Goal: Navigation & Orientation: Find specific page/section

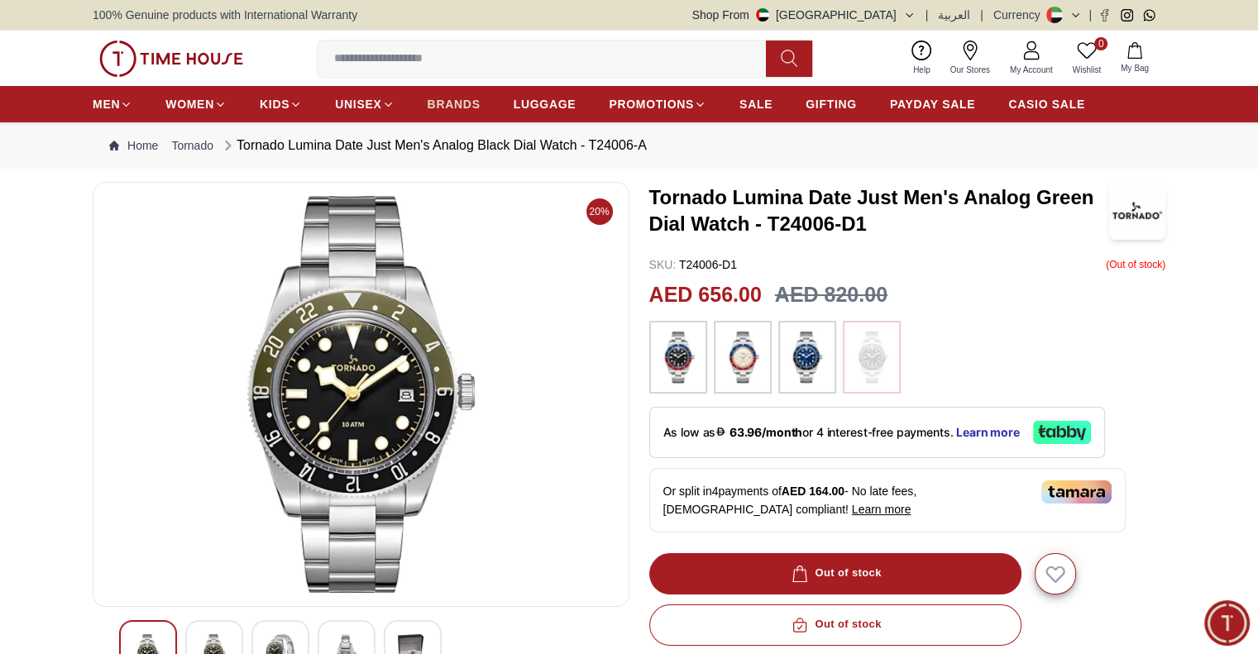
click at [471, 98] on span "BRANDS" at bounding box center [454, 104] width 53 height 17
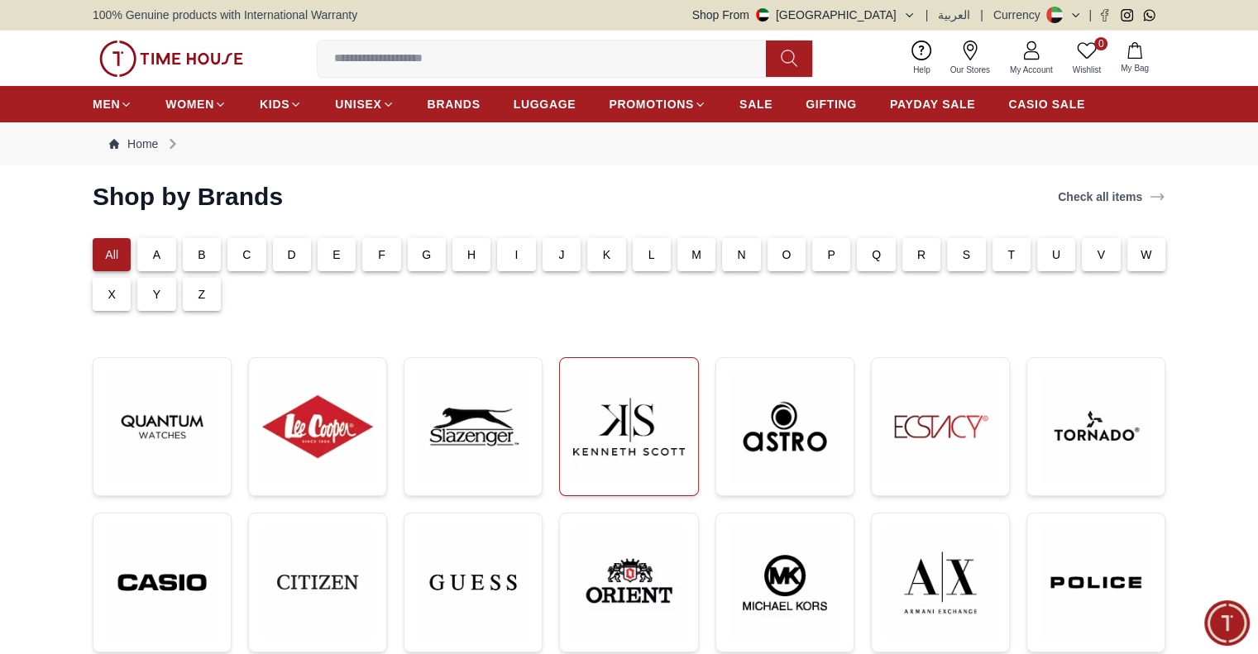
click at [624, 395] on img at bounding box center [628, 426] width 111 height 111
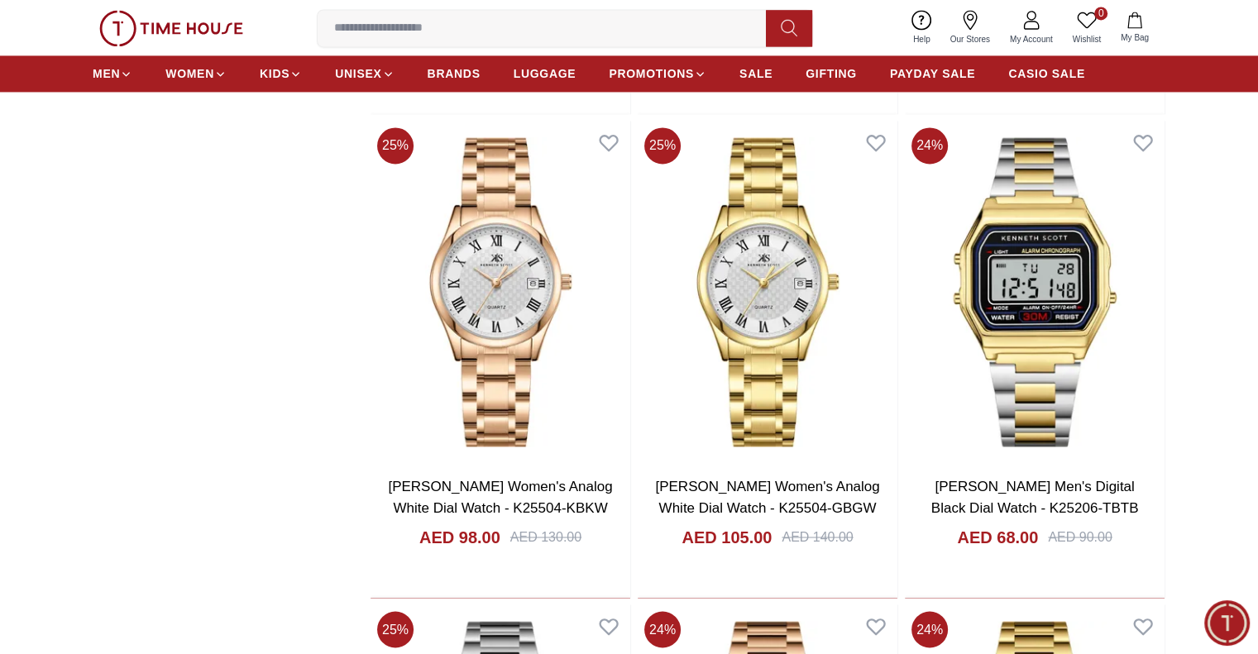
scroll to position [2398, 0]
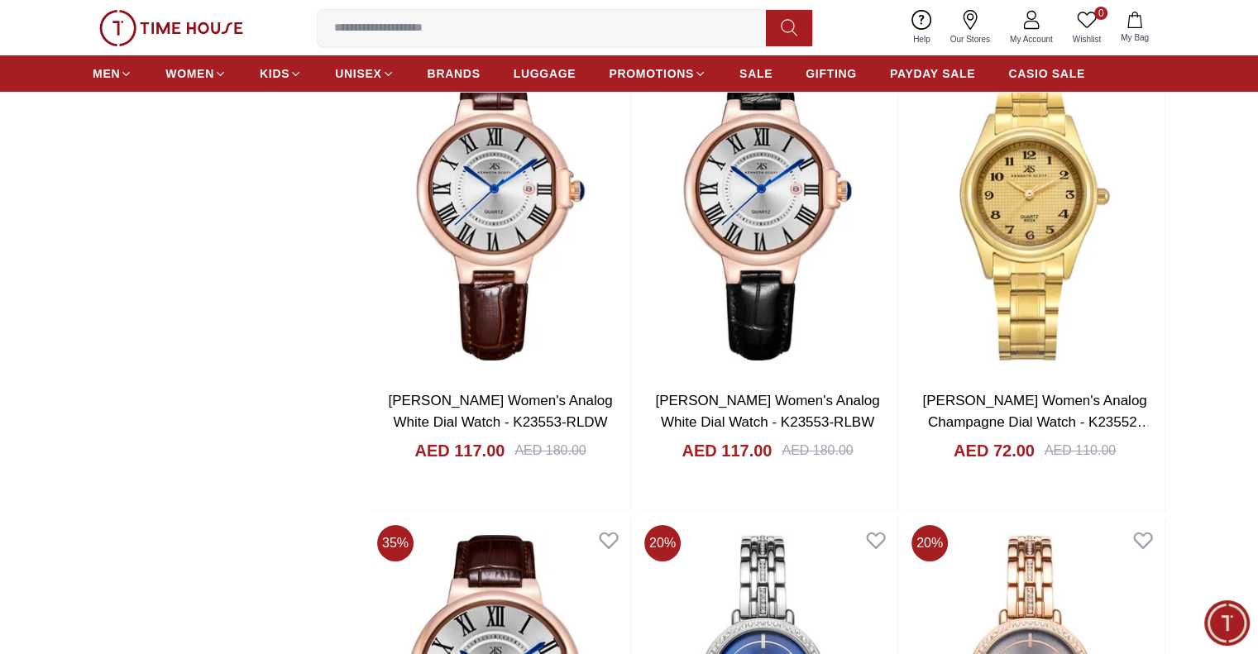
scroll to position [6120, 0]
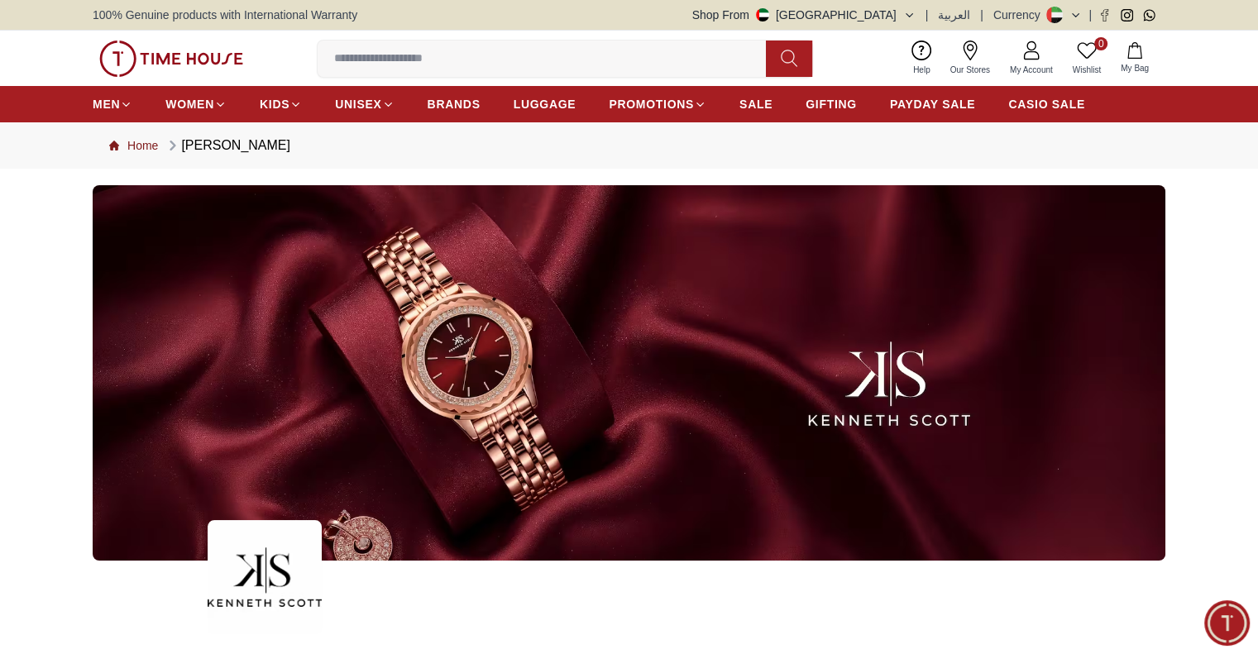
click at [139, 148] on link "Home" at bounding box center [133, 145] width 49 height 17
